Goal: Information Seeking & Learning: Learn about a topic

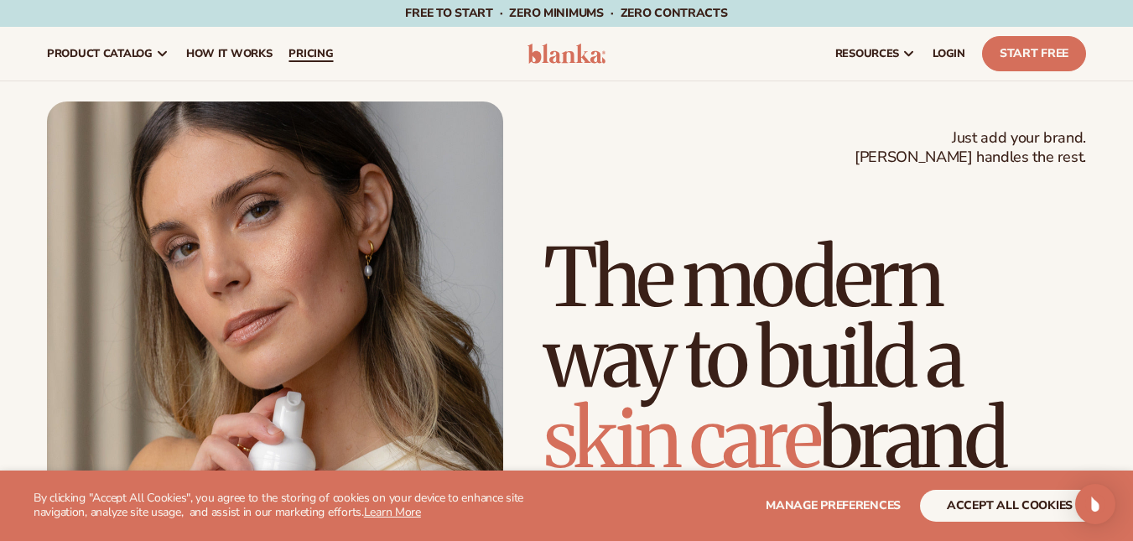
click at [319, 49] on span "pricing" at bounding box center [310, 53] width 44 height 13
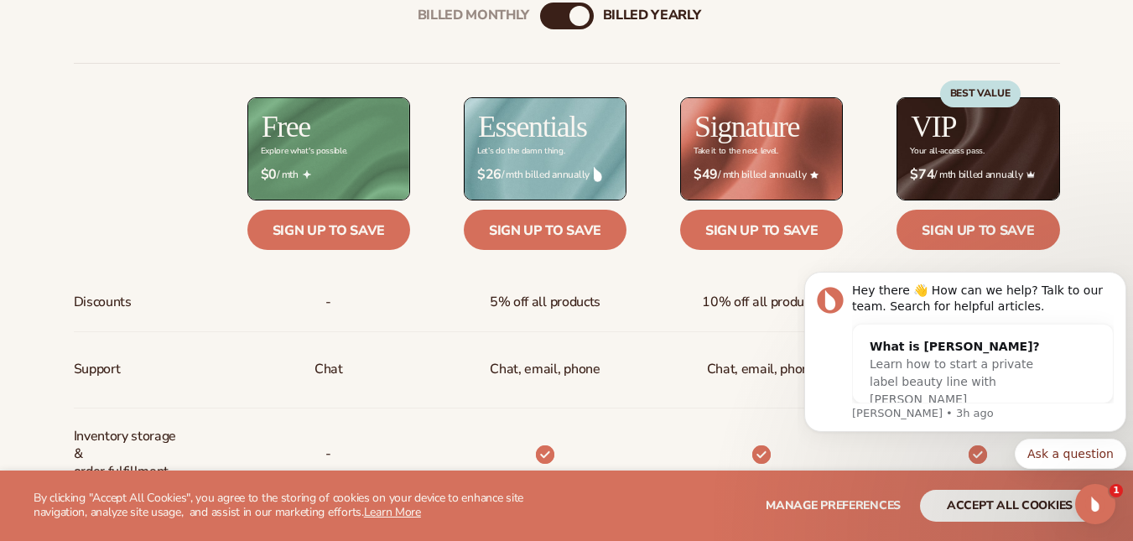
scroll to position [637, 0]
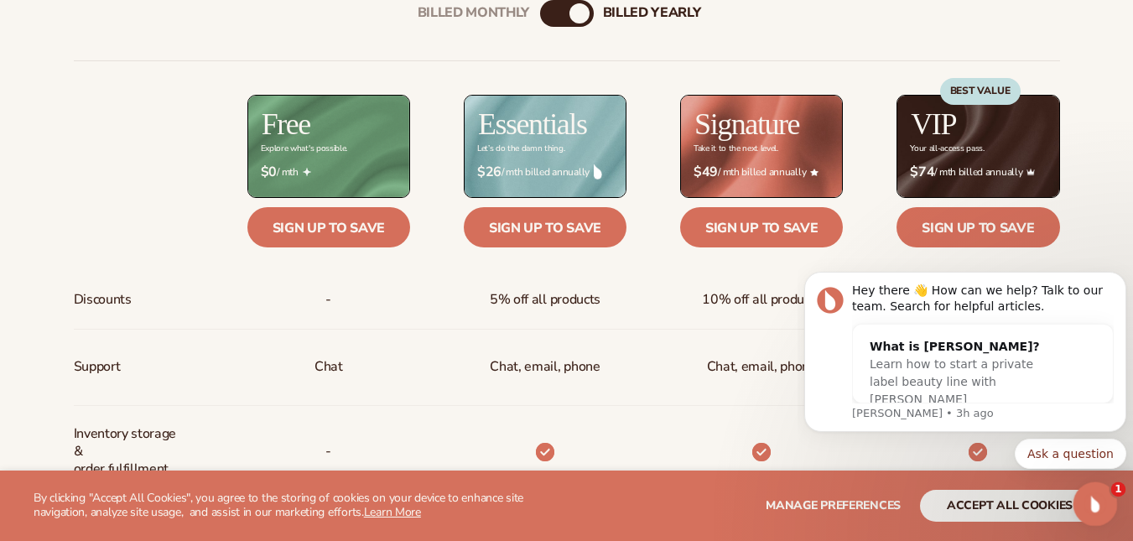
click at [1103, 506] on div "Open Intercom Messenger" at bounding box center [1092, 501] width 55 height 55
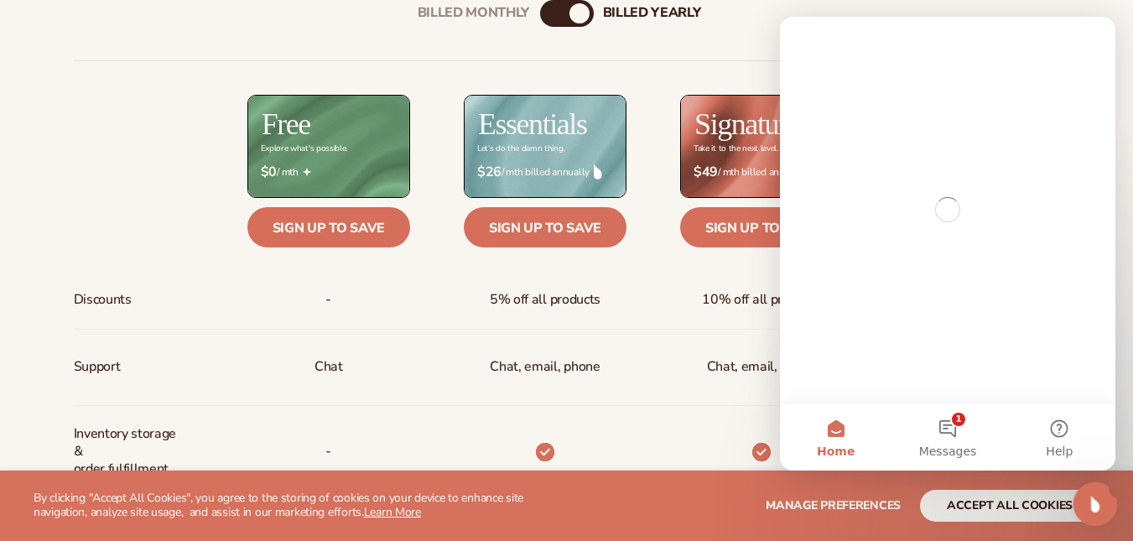
scroll to position [0, 0]
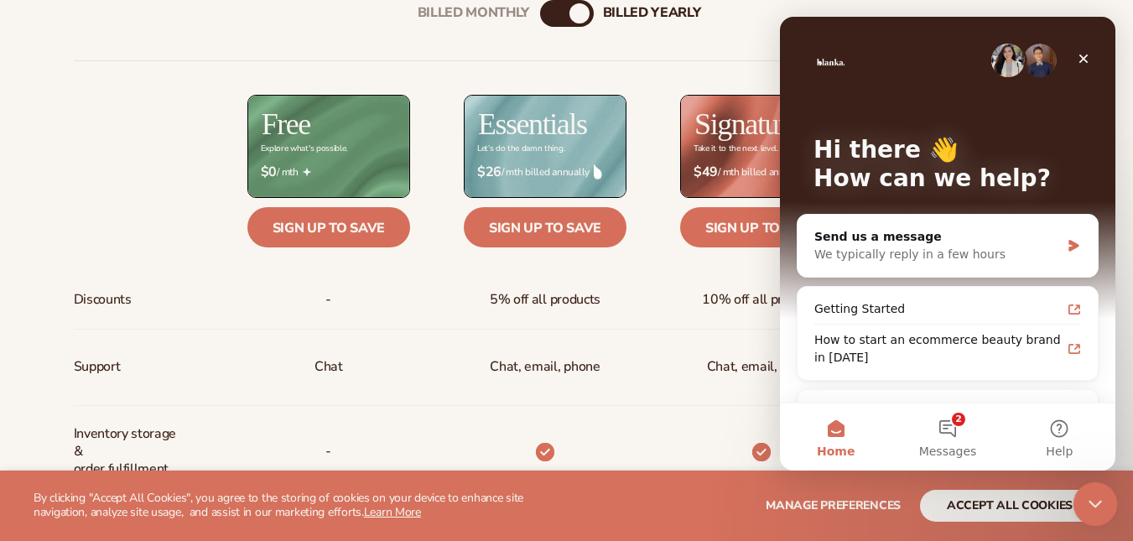
click at [1103, 506] on div "Close Intercom Messenger" at bounding box center [1092, 501] width 40 height 40
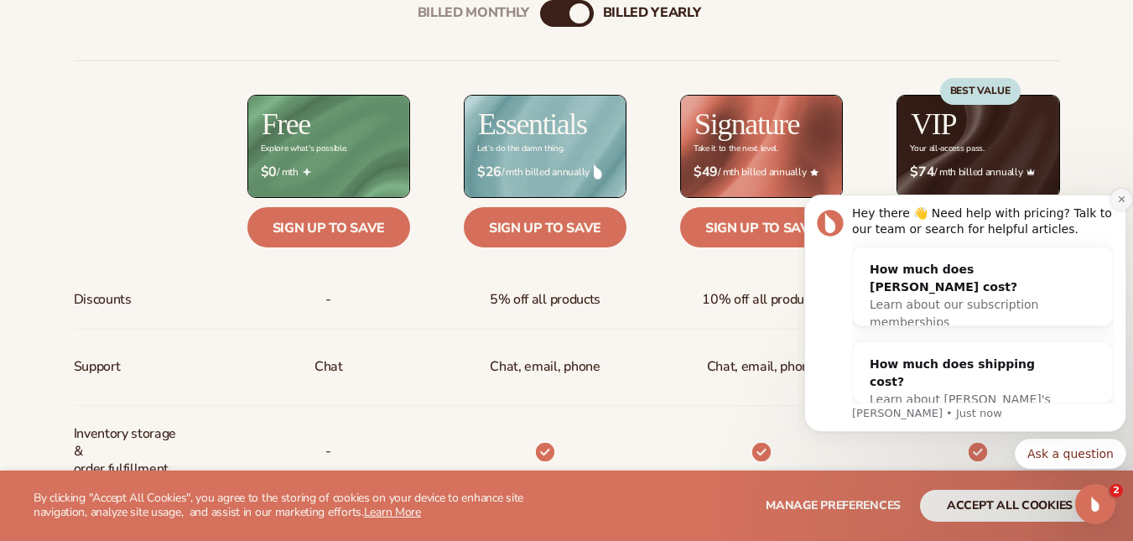
click at [1124, 196] on icon "Dismiss notification" at bounding box center [1121, 199] width 9 height 9
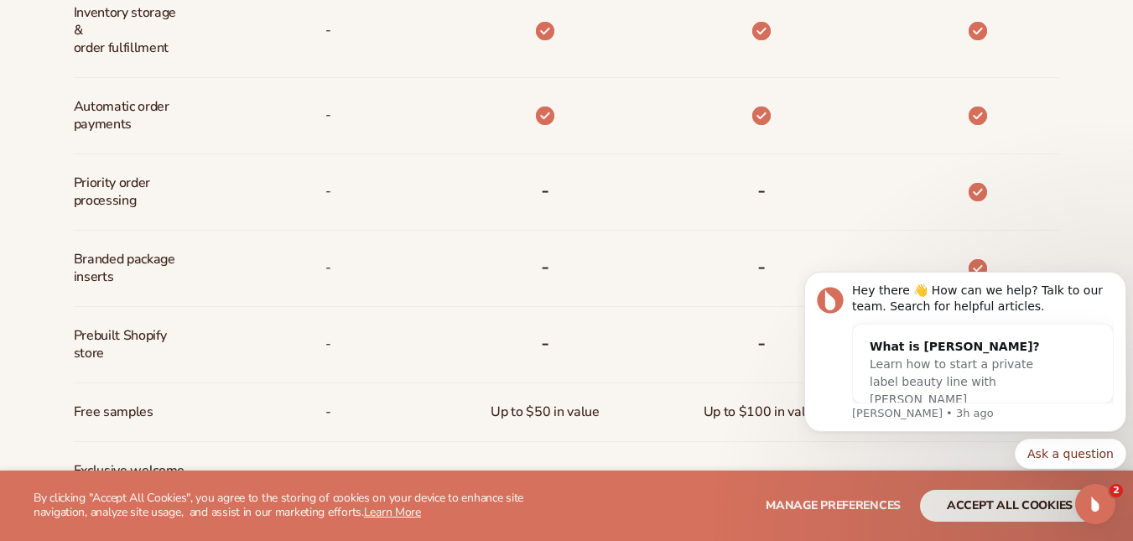
scroll to position [1092, 0]
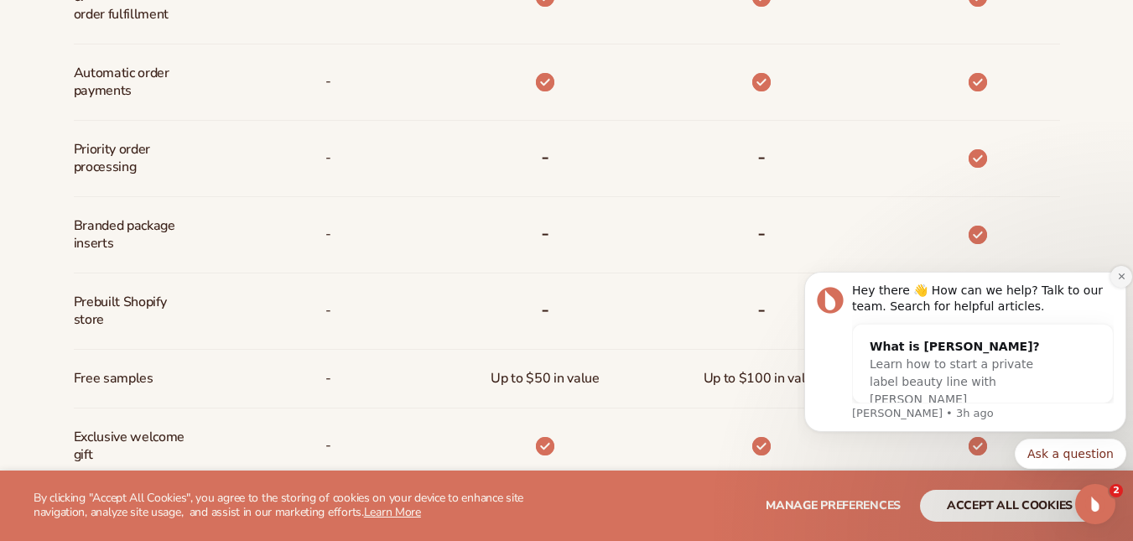
click at [1118, 278] on icon "Dismiss notification" at bounding box center [1121, 276] width 9 height 9
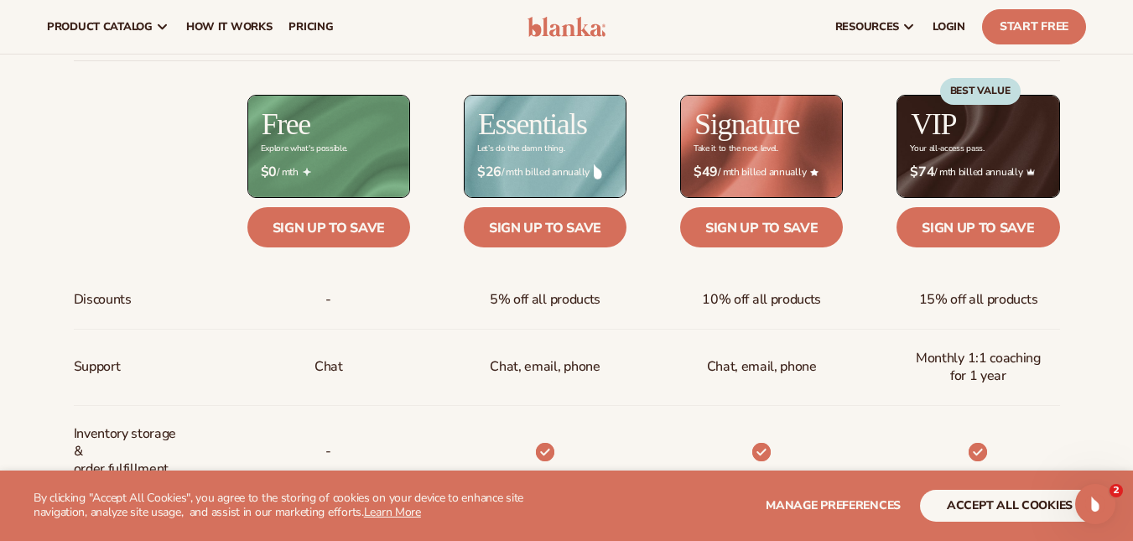
scroll to position [617, 0]
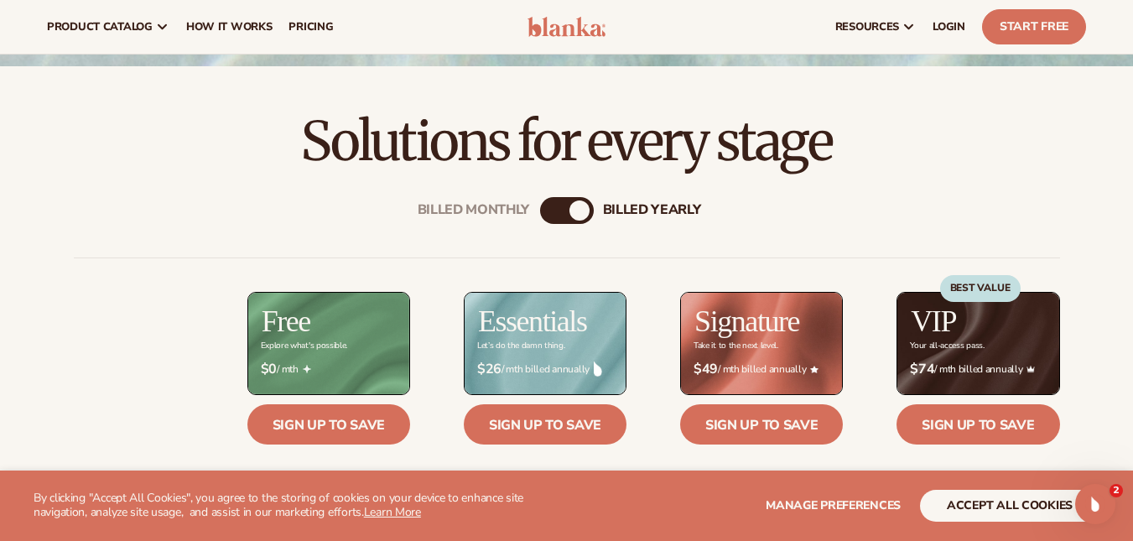
scroll to position [420, 0]
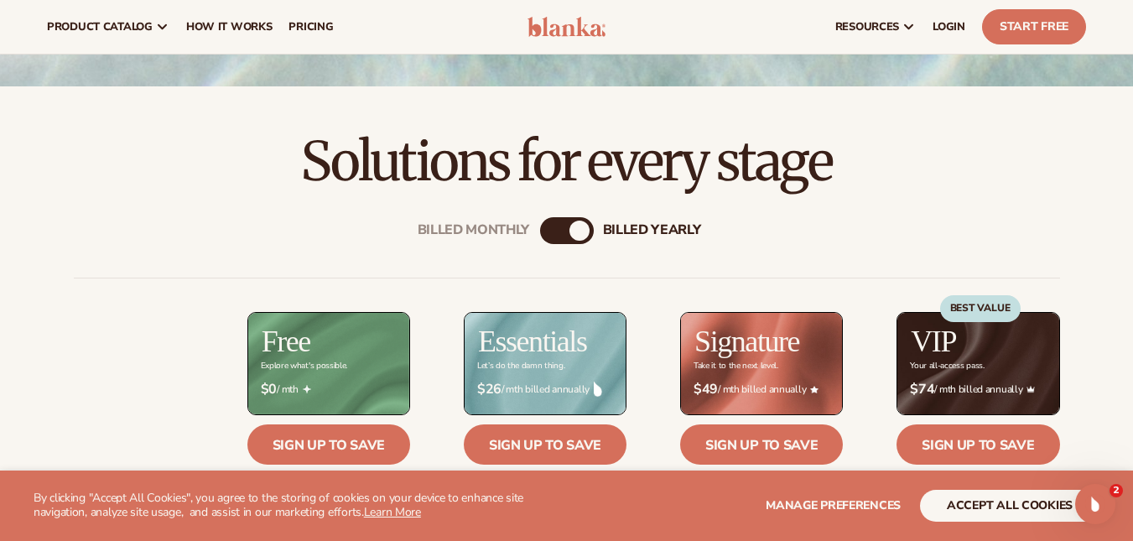
click at [541, 232] on div "Billed Monthly" at bounding box center [550, 231] width 20 height 20
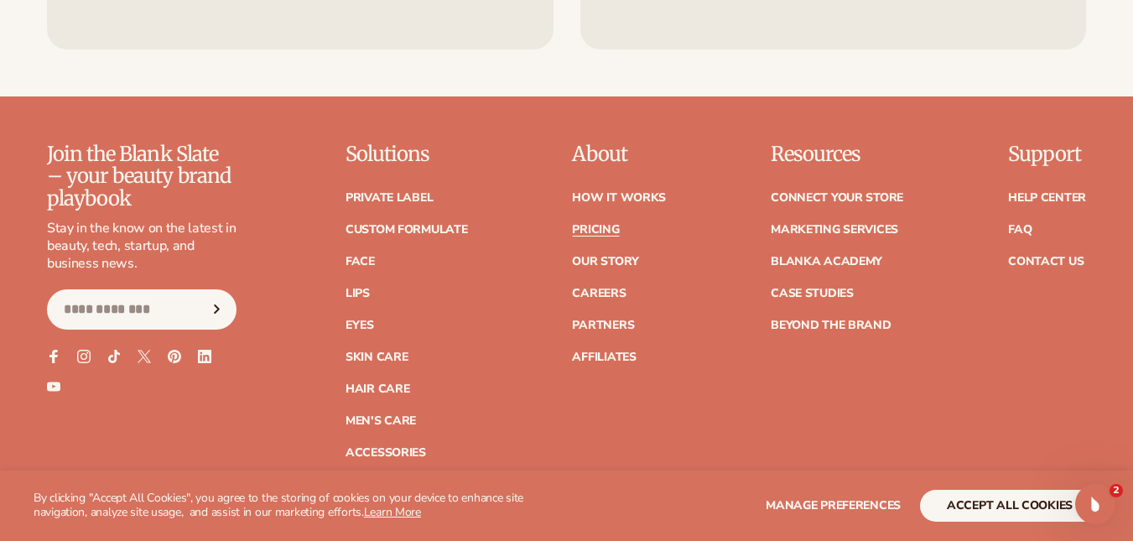
scroll to position [3436, 0]
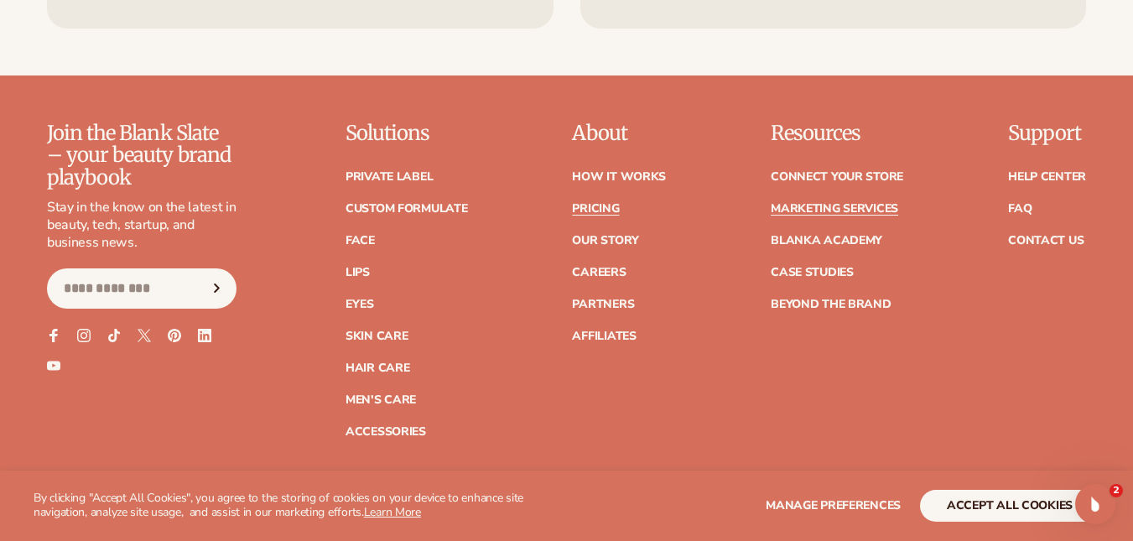
click at [867, 203] on link "Marketing services" at bounding box center [834, 209] width 127 height 12
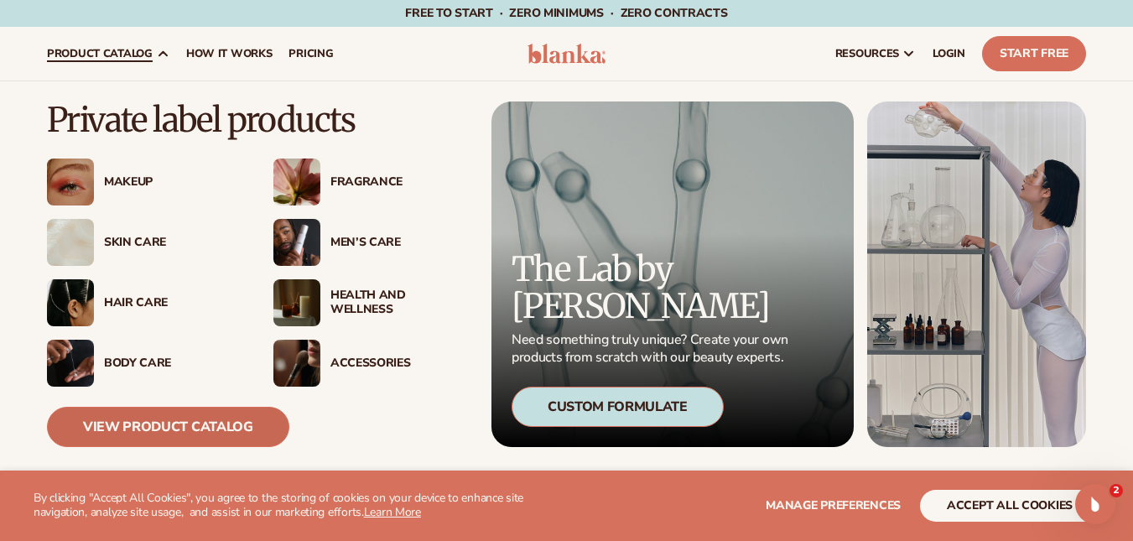
click at [174, 418] on link "View Product Catalog" at bounding box center [168, 427] width 242 height 40
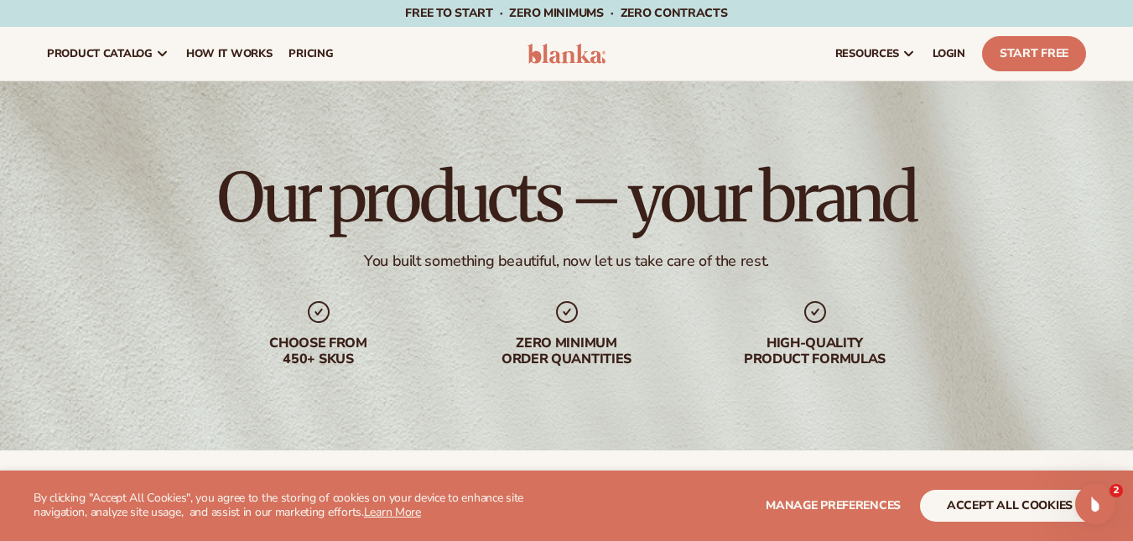
click at [1131, 34] on header "Cart product catalog The Lab by Blanka" at bounding box center [566, 54] width 1133 height 54
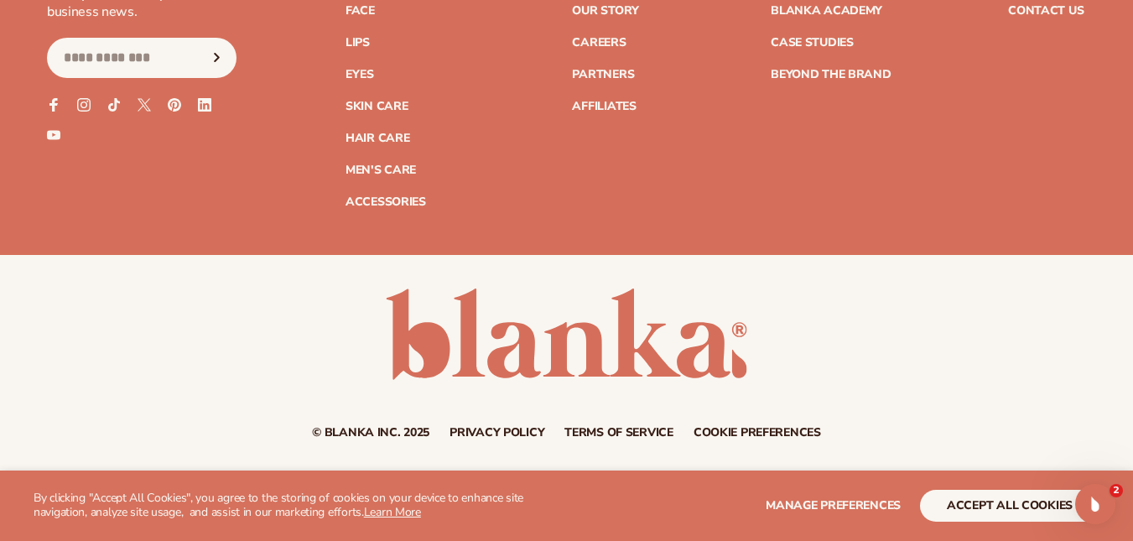
scroll to position [1259, 0]
